Goal: Information Seeking & Learning: Check status

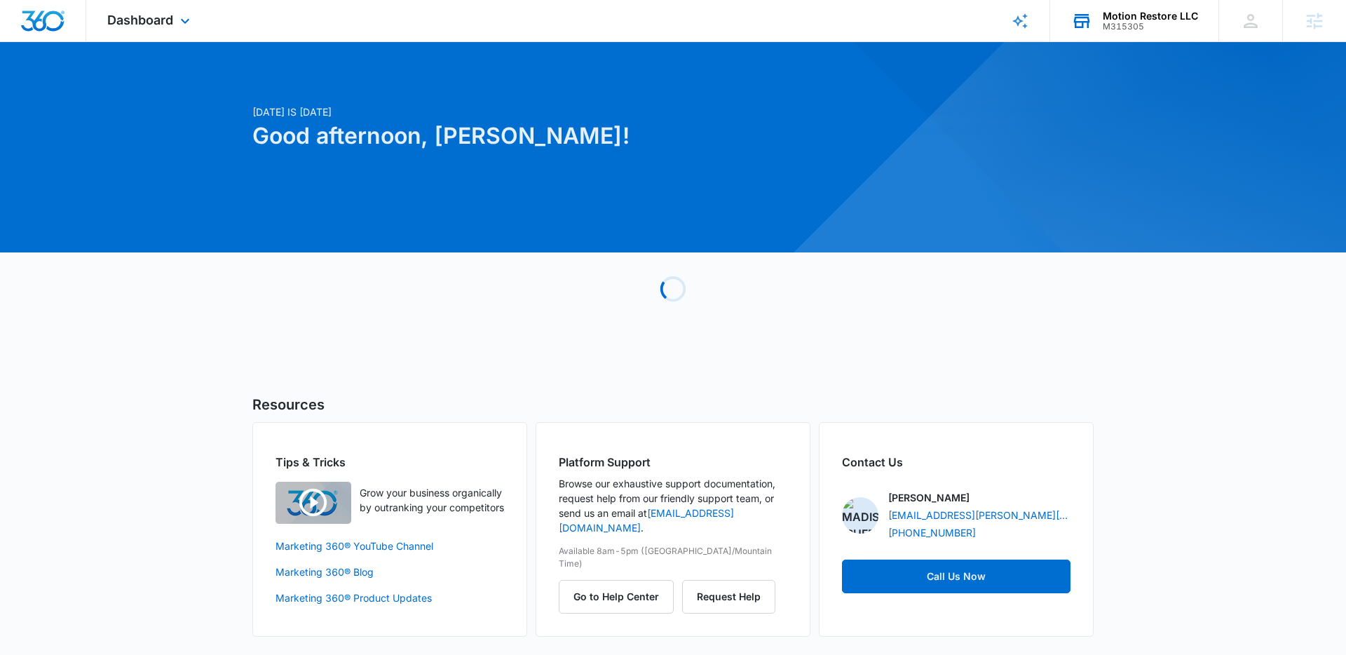
click at [1119, 34] on div "Motion Restore LLC M315305 Your Accounts View All" at bounding box center [1134, 20] width 168 height 41
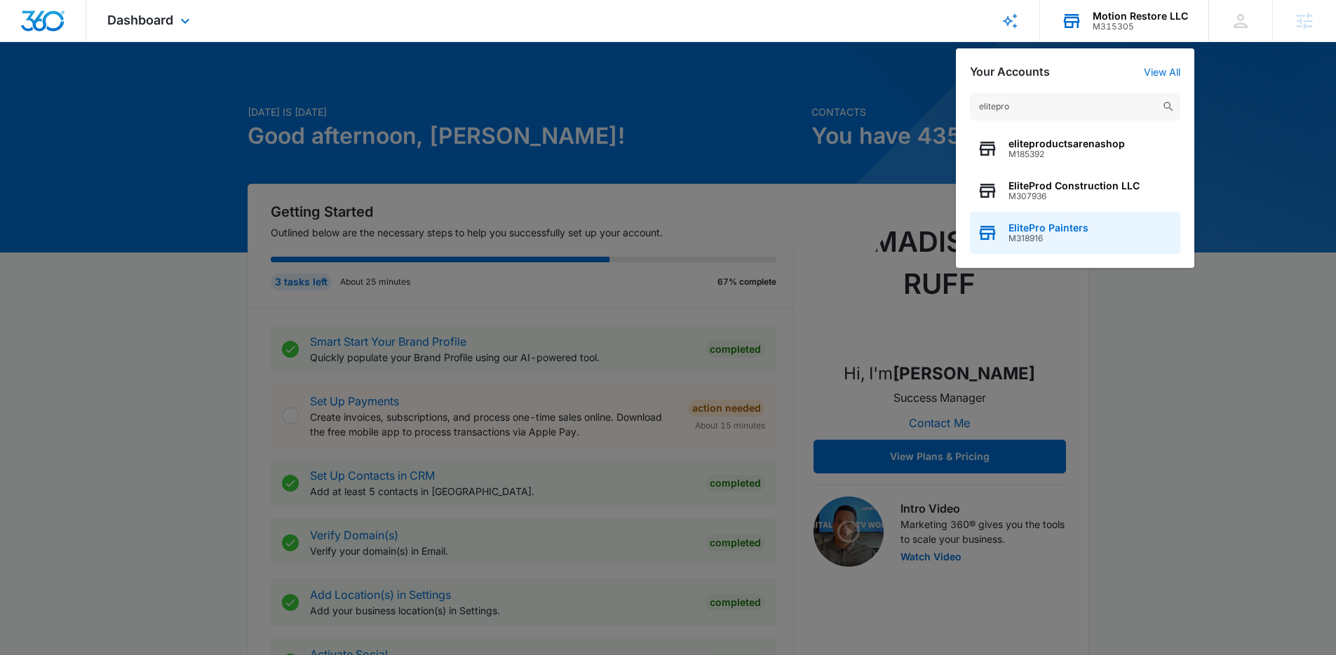
type input "elitepro"
click at [1107, 221] on div "ElitePro Painters M318916" at bounding box center [1075, 233] width 210 height 42
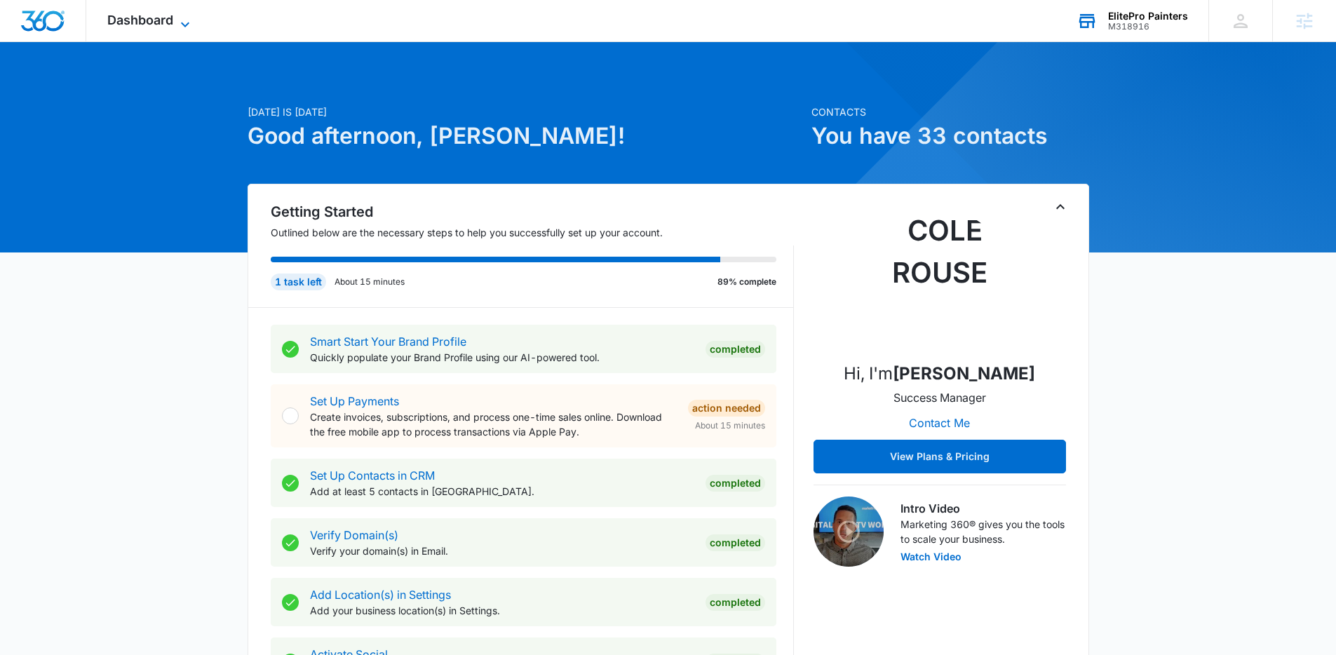
click at [185, 23] on icon at bounding box center [185, 24] width 17 height 17
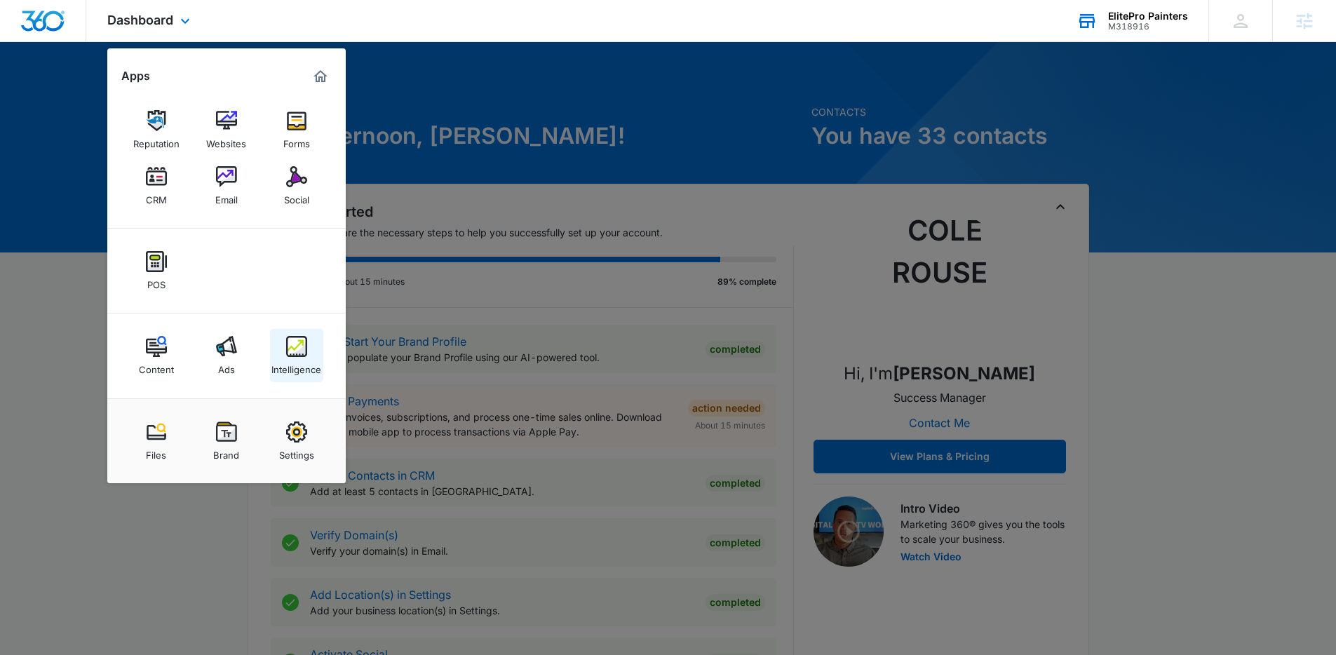
click at [301, 356] on img at bounding box center [296, 346] width 21 height 21
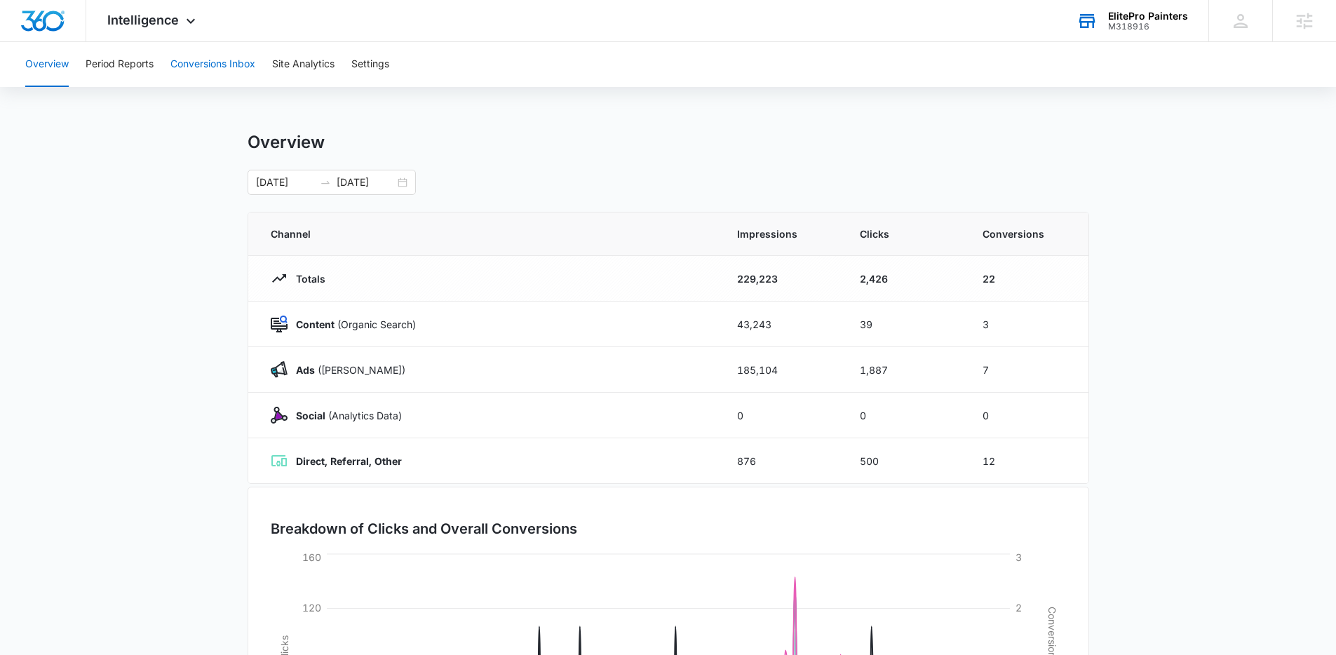
click at [217, 64] on button "Conversions Inbox" at bounding box center [212, 64] width 85 height 45
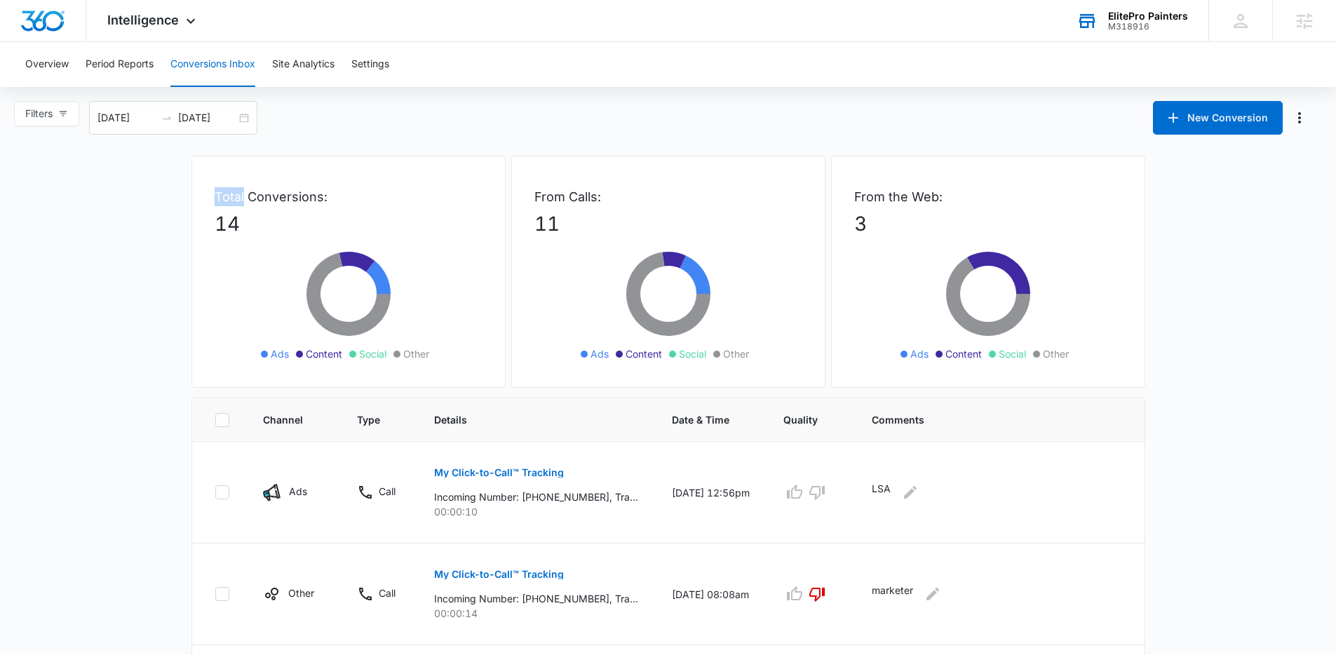
drag, startPoint x: 216, startPoint y: 198, endPoint x: 243, endPoint y: 201, distance: 26.9
click at [243, 201] on p "Total Conversions:" at bounding box center [349, 196] width 268 height 19
click at [212, 195] on div "Total Conversions: 14 Ads Content Social Other" at bounding box center [348, 272] width 314 height 232
click at [224, 198] on div "Total Conversions: 14 Ads Content Social Other" at bounding box center [348, 272] width 314 height 232
click at [223, 199] on p "Total Conversions:" at bounding box center [349, 196] width 268 height 19
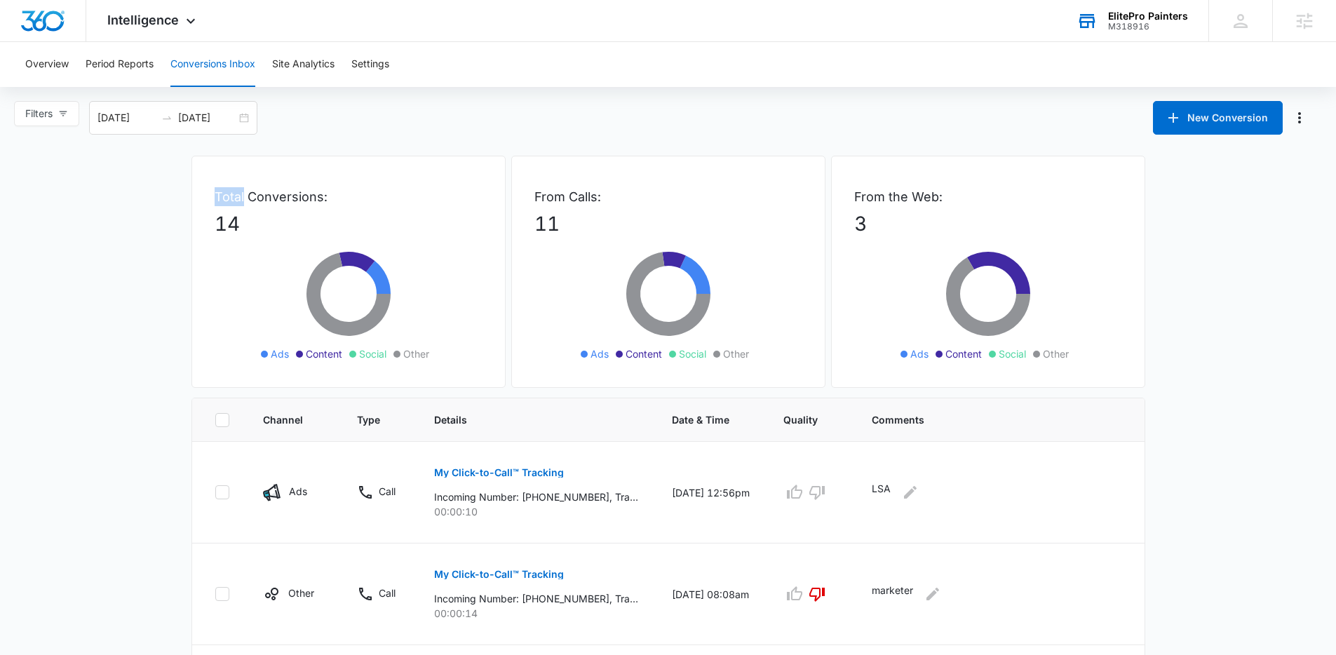
drag, startPoint x: 217, startPoint y: 197, endPoint x: 243, endPoint y: 200, distance: 26.1
click at [243, 200] on p "Total Conversions:" at bounding box center [349, 196] width 268 height 19
drag, startPoint x: 216, startPoint y: 198, endPoint x: 241, endPoint y: 198, distance: 25.3
click at [241, 198] on p "Total Conversions:" at bounding box center [349, 196] width 268 height 19
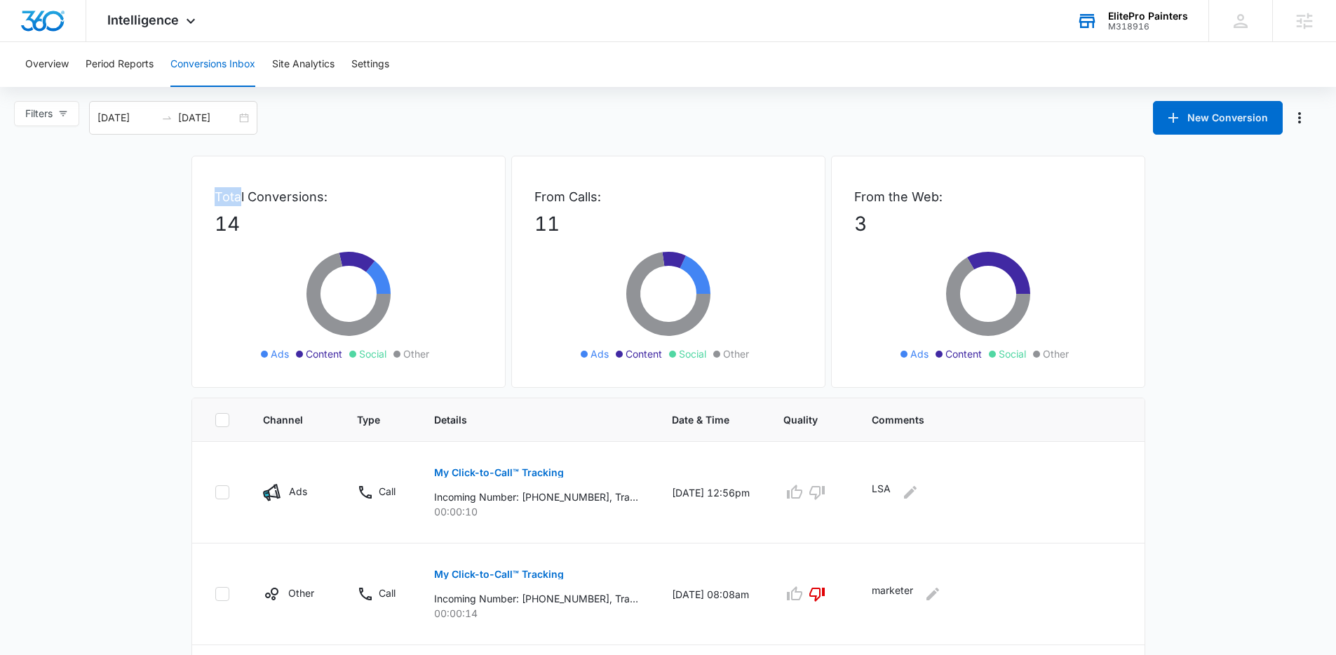
click at [241, 198] on p "Total Conversions:" at bounding box center [349, 196] width 268 height 19
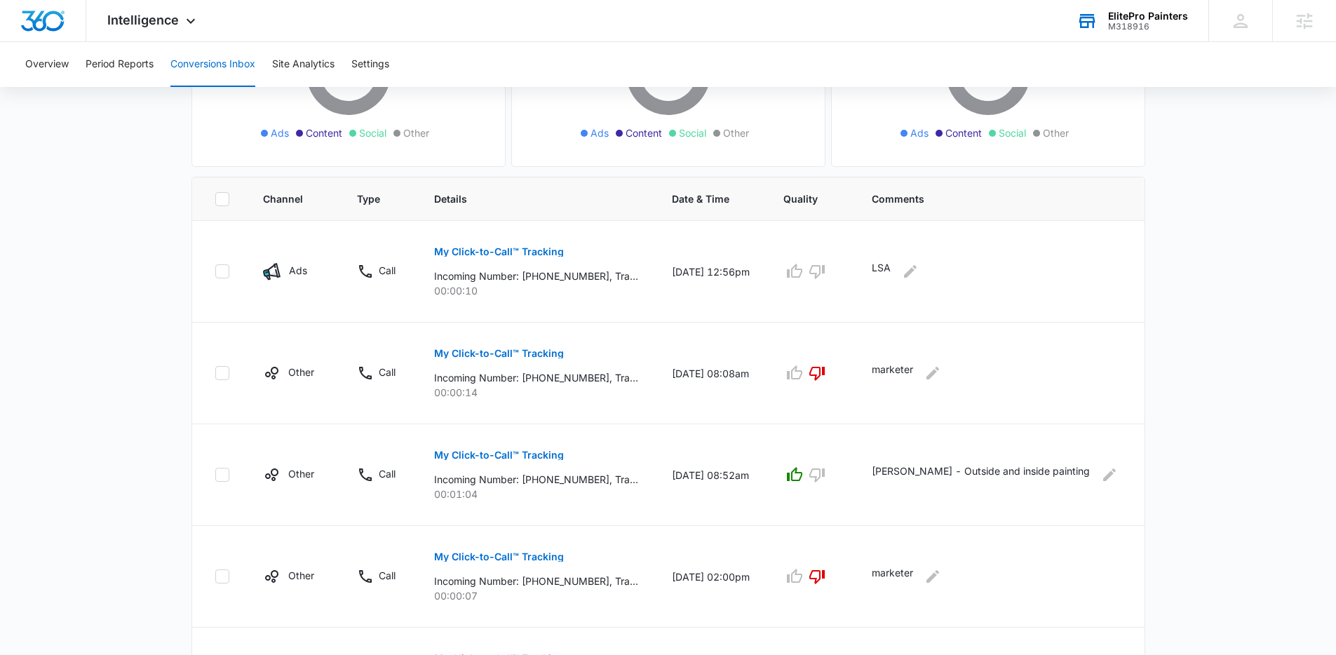
scroll to position [1, 0]
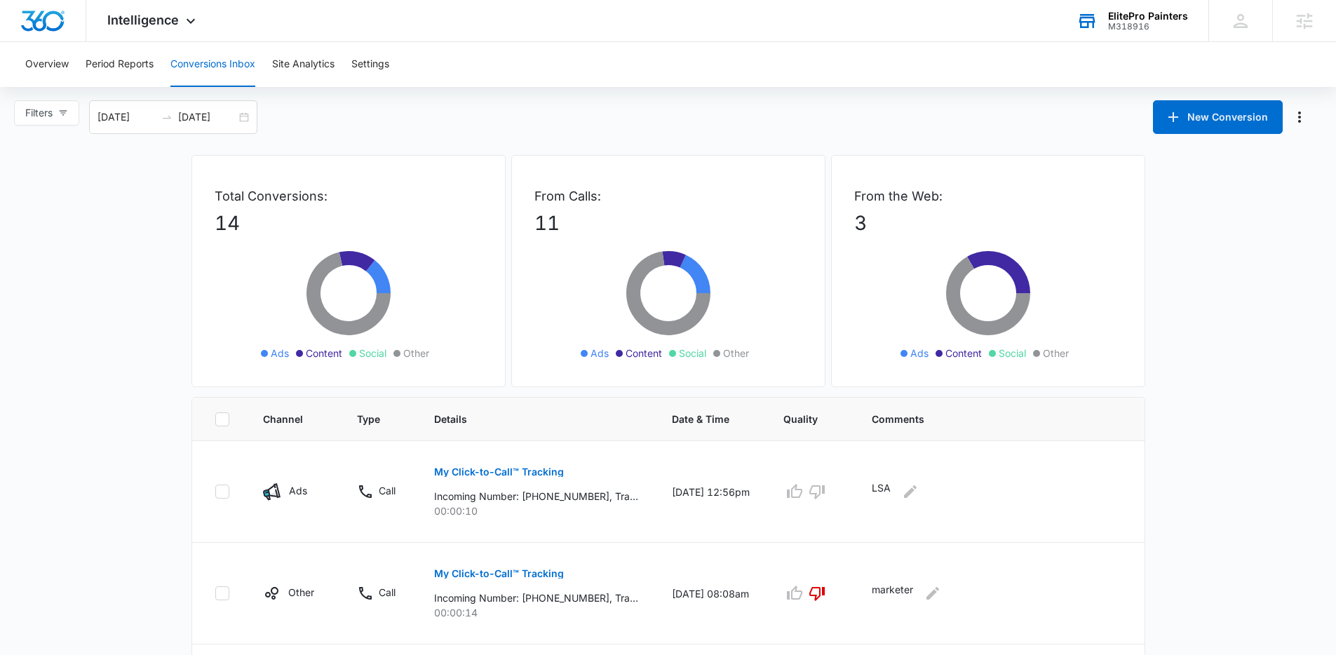
drag, startPoint x: 248, startPoint y: 343, endPoint x: 453, endPoint y: 359, distance: 205.4
click at [453, 359] on div "Total Conversions: 14 Ads Content Social Other" at bounding box center [348, 271] width 314 height 232
drag, startPoint x: 453, startPoint y: 359, endPoint x: 433, endPoint y: 353, distance: 20.6
click at [433, 353] on div "Ads Content Social Other" at bounding box center [348, 301] width 210 height 126
click at [435, 351] on ul "Ads Content Social Other" at bounding box center [348, 353] width 203 height 15
